Goal: Task Accomplishment & Management: Complete application form

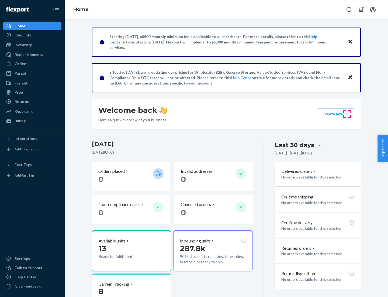
click at [347, 114] on button "Create new Create new inbound Create new order Create new product" at bounding box center [336, 113] width 36 height 11
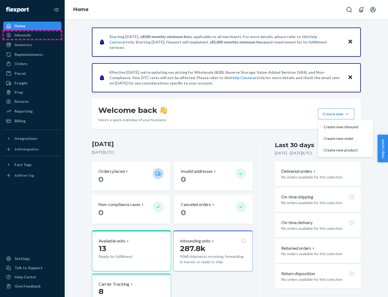
click at [32, 35] on div "Inbounds" at bounding box center [32, 35] width 57 height 8
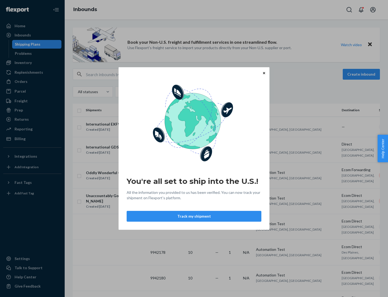
click at [264, 73] on icon "Close" at bounding box center [264, 73] width 2 height 2
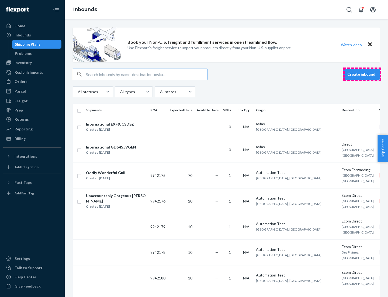
click at [362, 74] on button "Create inbound" at bounding box center [361, 74] width 37 height 11
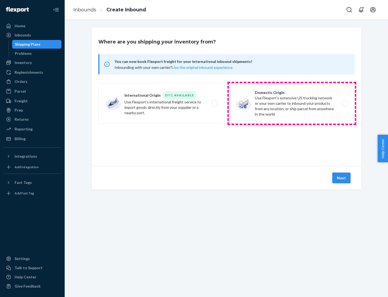
click at [292, 103] on label "Domestic Origin Use Flexport’s extensive US trucking network or your own carrie…" at bounding box center [292, 103] width 126 height 40
click at [345, 103] on input "Domestic Origin Use Flexport’s extensive US trucking network or your own carrie…" at bounding box center [347, 104] width 4 height 4
radio input "true"
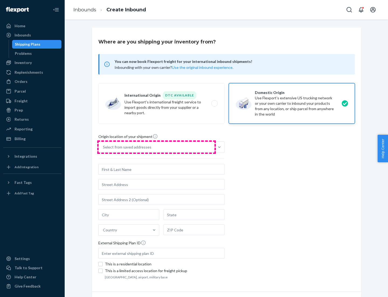
click at [157, 147] on div "Select from saved addresses" at bounding box center [157, 147] width 116 height 11
click at [104, 147] on input "Select from saved addresses" at bounding box center [103, 146] width 1 height 5
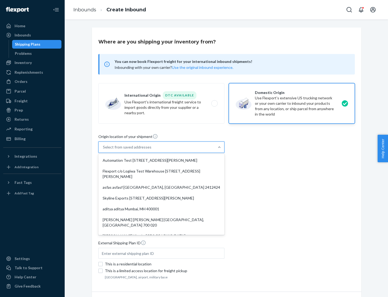
scroll to position [2, 0]
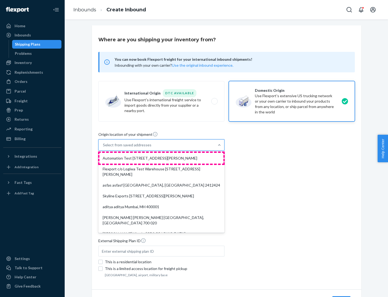
click at [161, 158] on div "Automation Test [STREET_ADDRESS][PERSON_NAME]" at bounding box center [161, 158] width 124 height 11
click at [104, 147] on input "option Automation Test [STREET_ADDRESS][PERSON_NAME]. 9 results available. Use …" at bounding box center [103, 144] width 1 height 5
type input "Automation Test"
type input "9th Floor"
type input "[GEOGRAPHIC_DATA]"
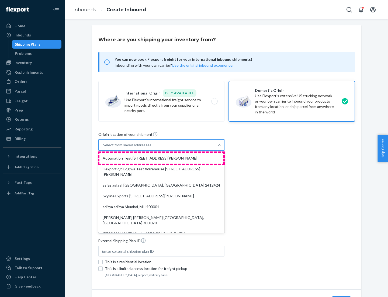
type input "CA"
type input "94104"
type input "[STREET_ADDRESS][PERSON_NAME]"
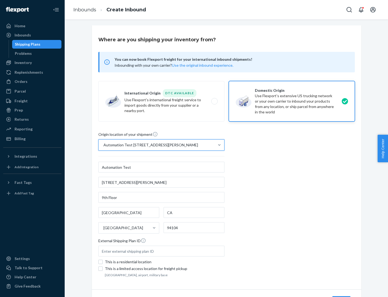
scroll to position [32, 0]
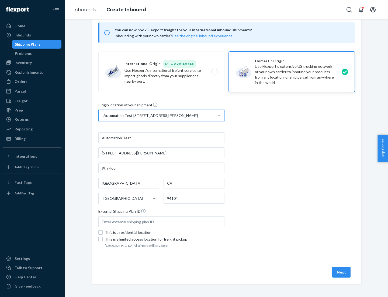
click at [342, 272] on button "Next" at bounding box center [341, 271] width 18 height 11
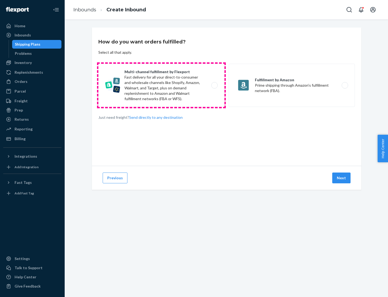
click at [161, 85] on label "Multi-channel fulfillment by Flexport Fast delivery for all your direct-to-cons…" at bounding box center [161, 85] width 126 height 43
click at [214, 85] on input "Multi-channel fulfillment by Flexport Fast delivery for all your direct-to-cons…" at bounding box center [216, 86] width 4 height 4
radio input "true"
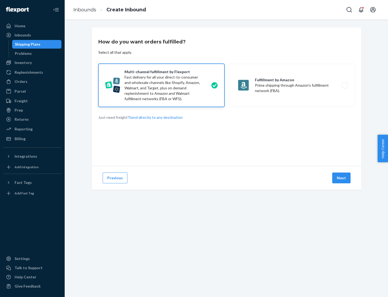
click at [342, 178] on button "Next" at bounding box center [341, 177] width 18 height 11
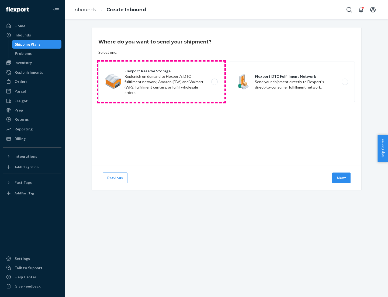
click at [161, 82] on label "Flexport Reserve Storage Replenish on demand to Flexport's DTC fulfillment netw…" at bounding box center [161, 81] width 126 height 40
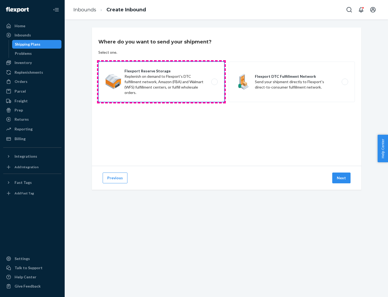
click at [214, 82] on input "Flexport Reserve Storage Replenish on demand to Flexport's DTC fulfillment netw…" at bounding box center [216, 82] width 4 height 4
radio input "true"
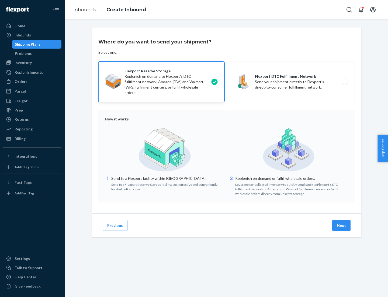
click at [342, 225] on button "Next" at bounding box center [341, 225] width 18 height 11
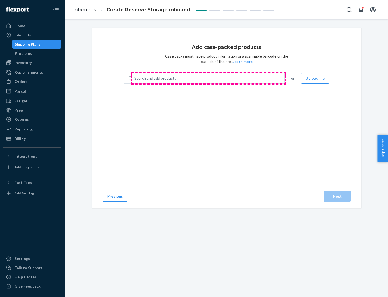
click at [209, 78] on div "Search and add products" at bounding box center [208, 78] width 152 height 10
click at [135, 78] on input "Search and add products" at bounding box center [135, 77] width 1 height 5
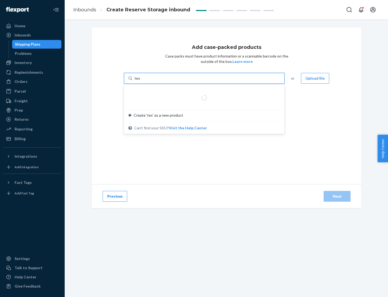
type input "test-syn"
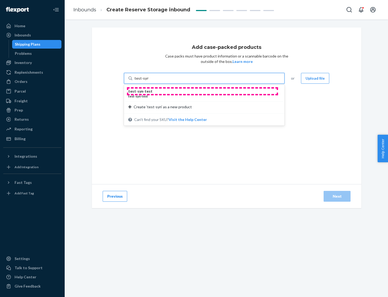
click at [202, 91] on div "test - syn - test" at bounding box center [202, 90] width 148 height 5
click at [149, 81] on input "test-syn" at bounding box center [142, 77] width 14 height 5
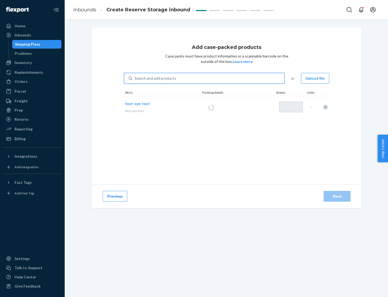
type input "1"
click at [337, 196] on div "Next" at bounding box center [337, 195] width 18 height 5
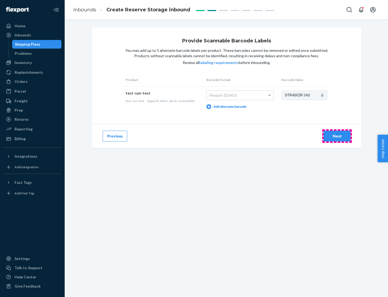
click at [337, 136] on div "Next" at bounding box center [337, 135] width 18 height 5
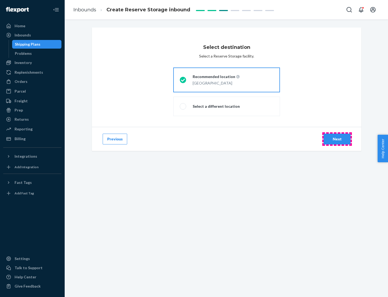
click at [337, 139] on div "Next" at bounding box center [337, 138] width 18 height 5
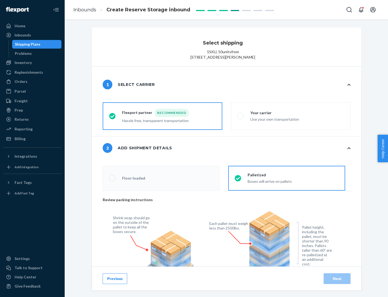
radio input "false"
type input "1"
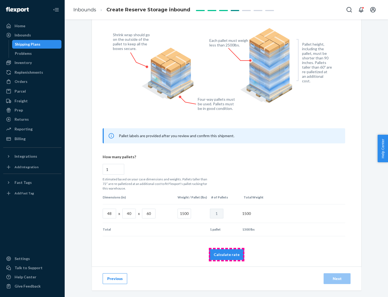
click at [227, 254] on button "Calculate rate" at bounding box center [226, 254] width 35 height 11
radio input "false"
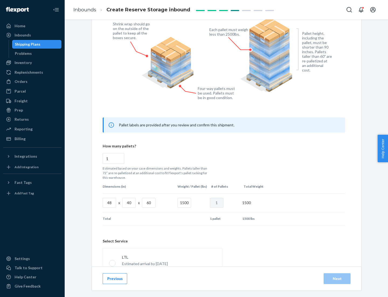
scroll to position [238, 0]
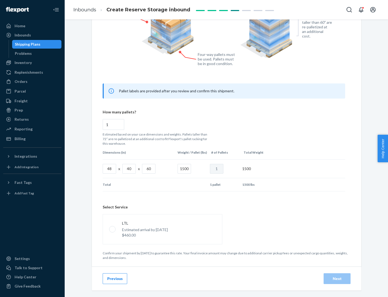
click at [162, 229] on p "Estimated arrival by [DATE]" at bounding box center [145, 229] width 46 height 5
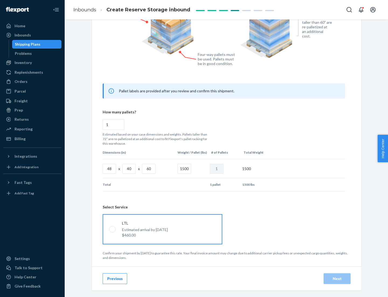
click at [113, 229] on input "LTL Estimated arrival by [DATE] $460.00" at bounding box center [111, 229] width 4 height 4
radio input "true"
radio input "false"
click at [337, 278] on div "Next" at bounding box center [337, 278] width 18 height 5
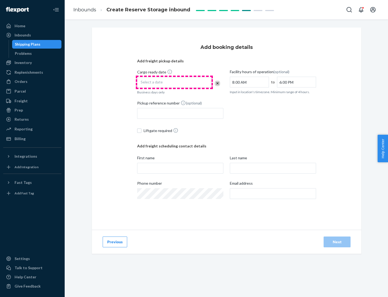
click at [174, 82] on div "Select a date" at bounding box center [174, 82] width 74 height 11
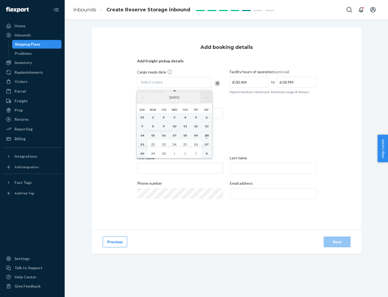
click at [206, 97] on button "›" at bounding box center [206, 97] width 12 height 12
click at [185, 144] on abbr "23" at bounding box center [185, 144] width 4 height 4
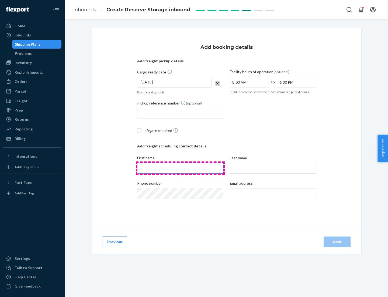
click at [180, 168] on input "First name" at bounding box center [180, 168] width 86 height 11
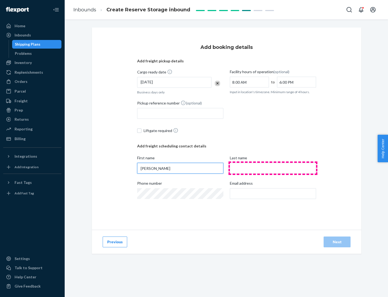
type input "[PERSON_NAME]"
click at [273, 168] on input "Last name" at bounding box center [273, 168] width 86 height 11
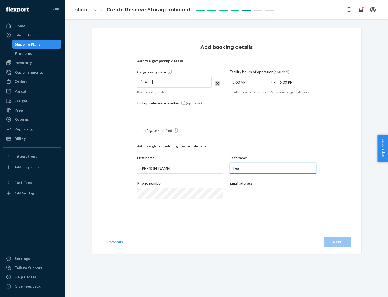
type input "Doe"
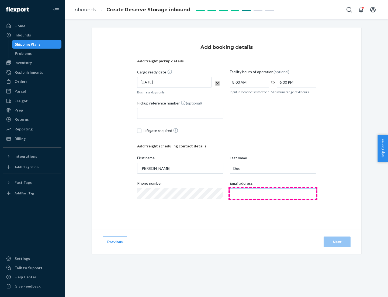
click at [273, 193] on input "Email address" at bounding box center [273, 193] width 86 height 11
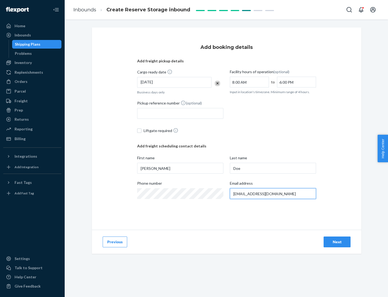
type input "[EMAIL_ADDRESS][DOMAIN_NAME]"
click at [337, 242] on div "Next" at bounding box center [337, 241] width 18 height 5
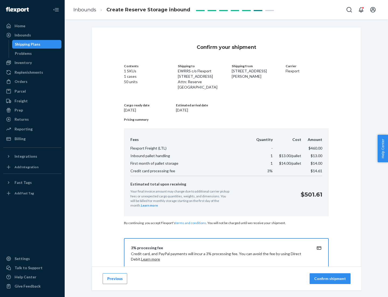
scroll to position [78, 0]
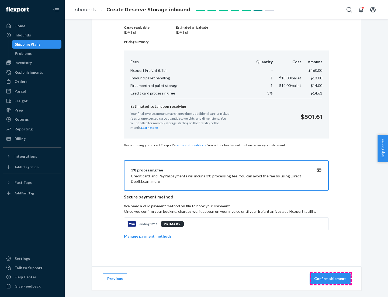
click at [331, 278] on p "Confirm shipment" at bounding box center [330, 278] width 32 height 5
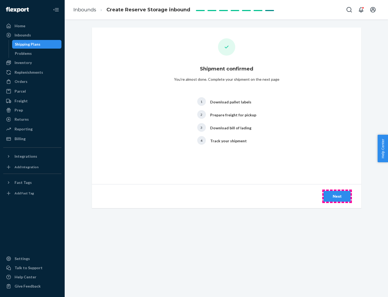
click at [337, 196] on div "Next" at bounding box center [337, 195] width 18 height 5
